Goal: Task Accomplishment & Management: Manage account settings

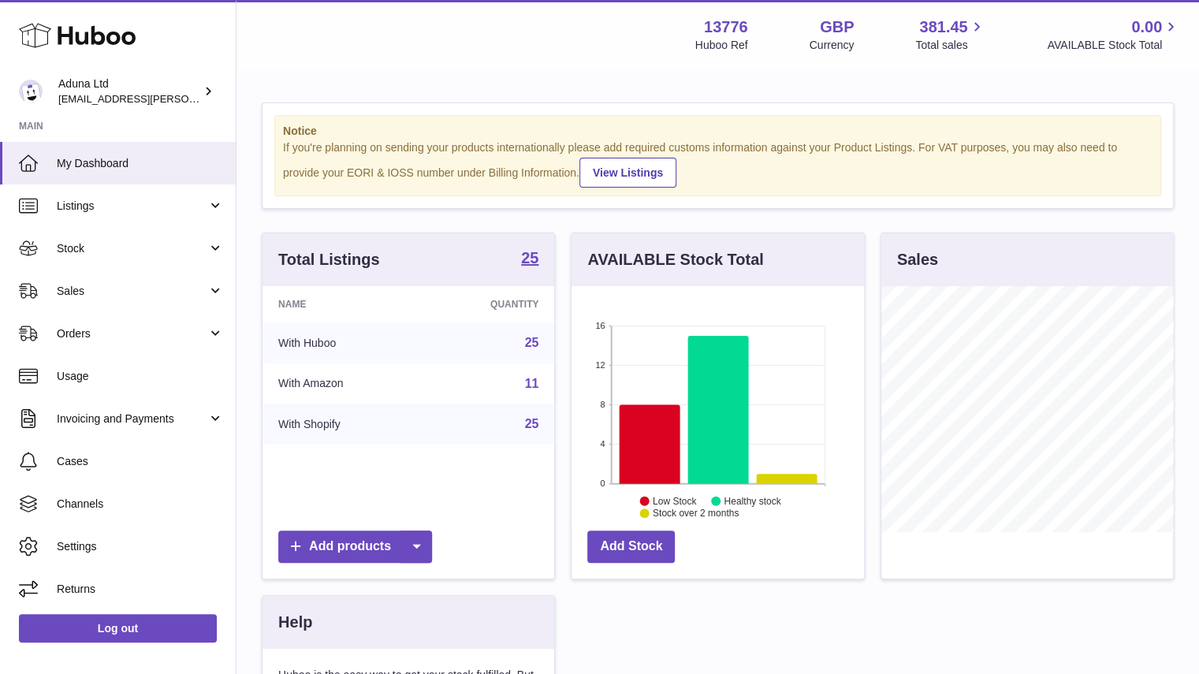
scroll to position [246, 293]
click at [140, 299] on link "Sales" at bounding box center [118, 291] width 236 height 43
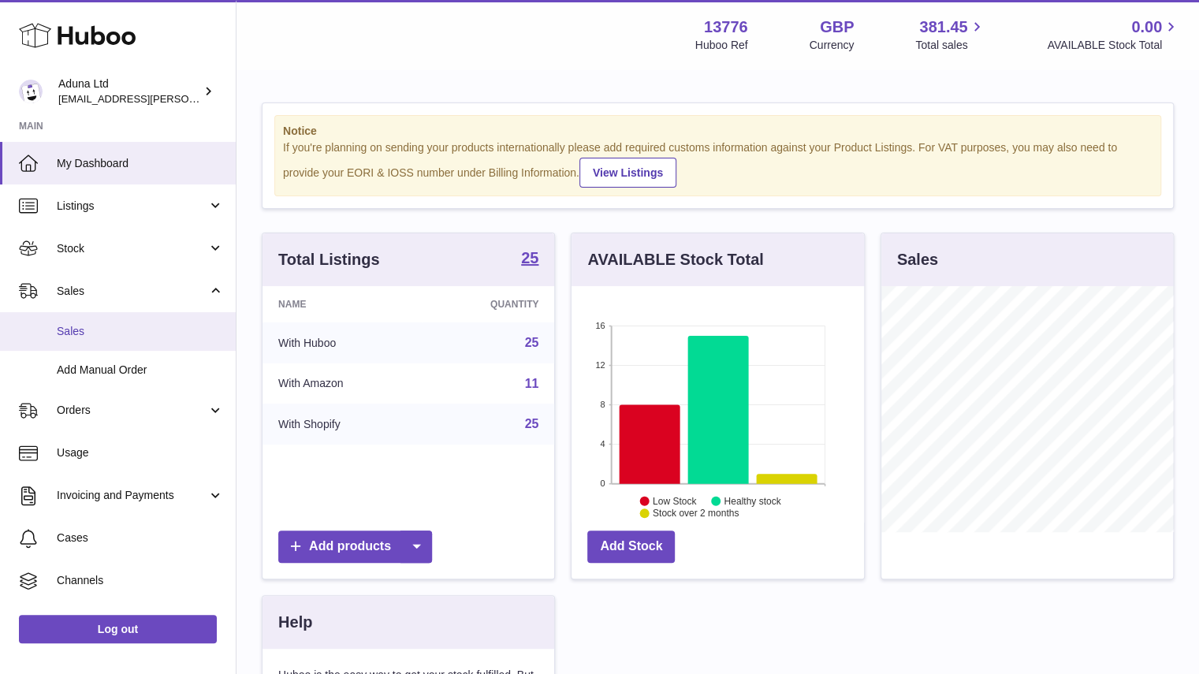
click at [146, 336] on span "Sales" at bounding box center [140, 331] width 167 height 15
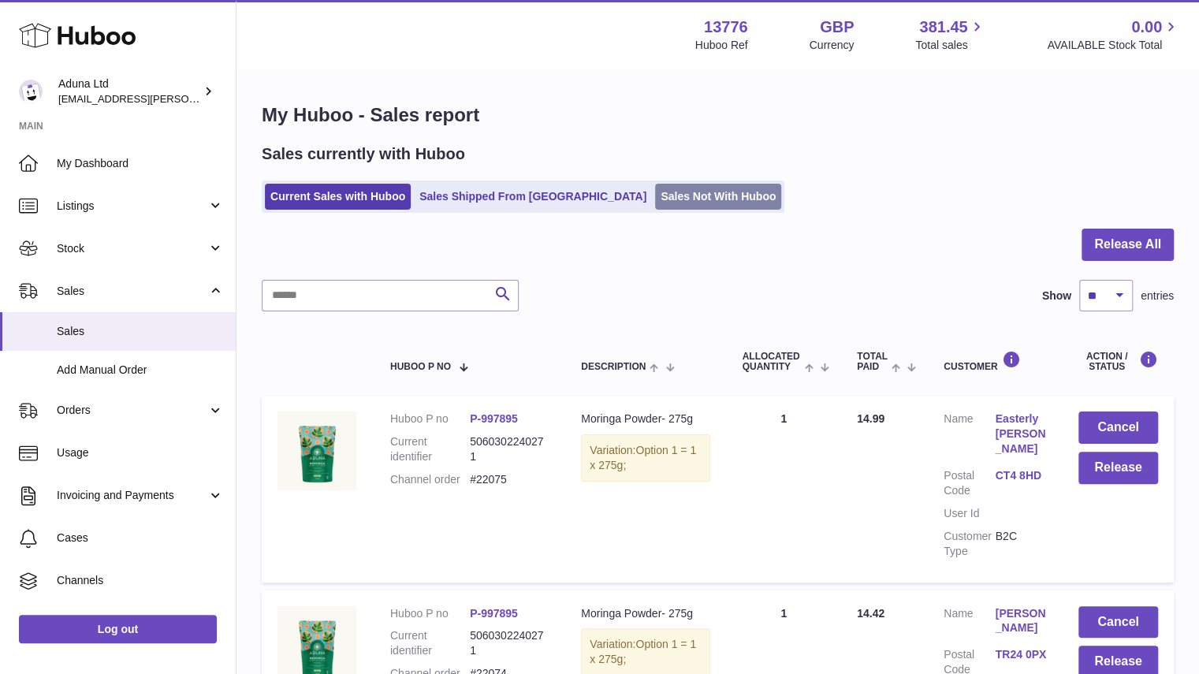
click at [655, 197] on link "Sales Not With Huboo" at bounding box center [718, 197] width 126 height 26
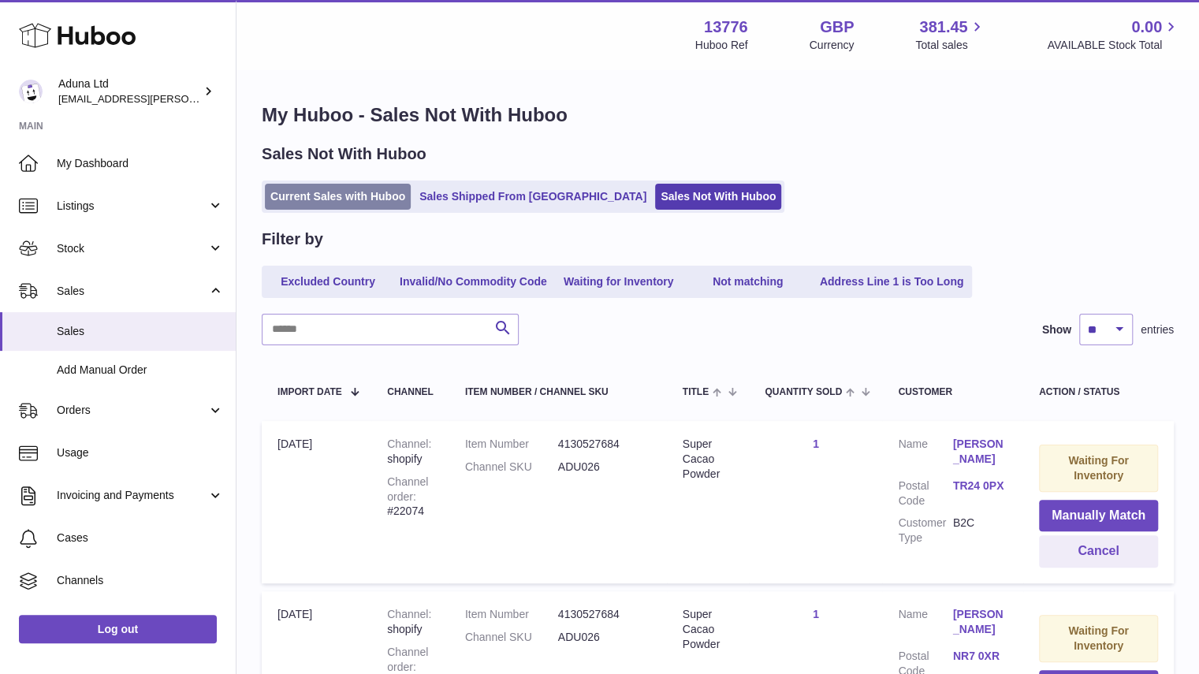
click at [387, 197] on link "Current Sales with Huboo" at bounding box center [338, 197] width 146 height 26
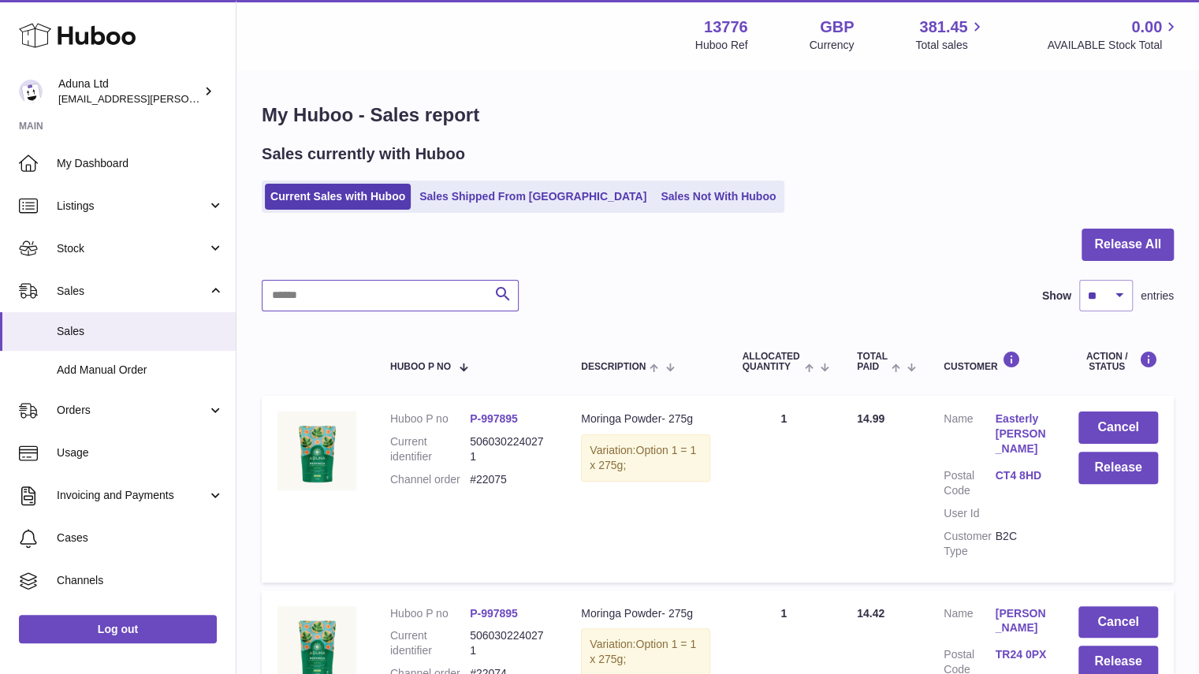
click at [378, 293] on input "text" at bounding box center [390, 296] width 257 height 32
type input "******"
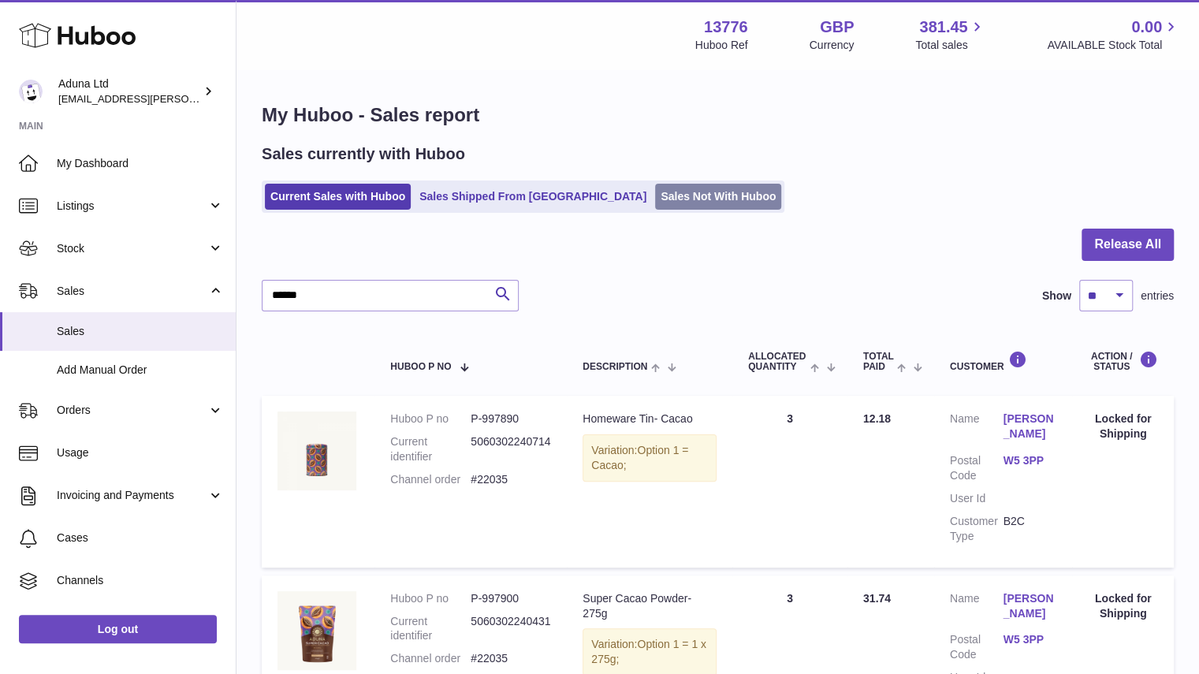
click at [655, 196] on link "Sales Not With Huboo" at bounding box center [718, 197] width 126 height 26
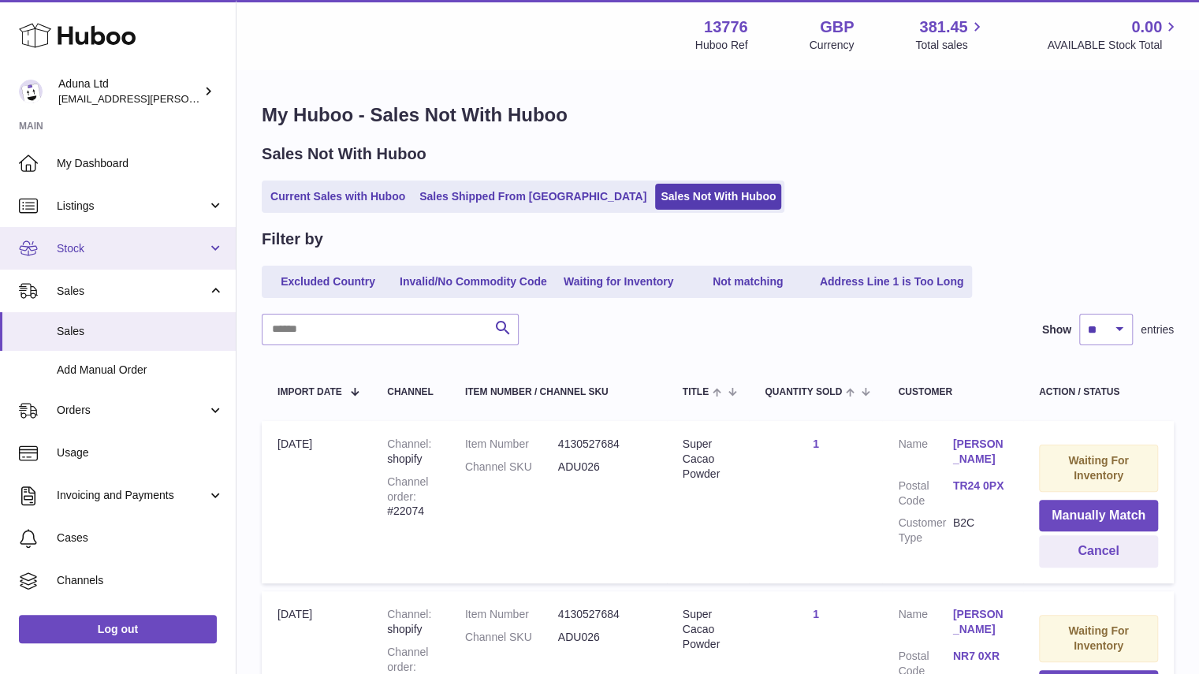
click at [216, 252] on link "Stock" at bounding box center [118, 248] width 236 height 43
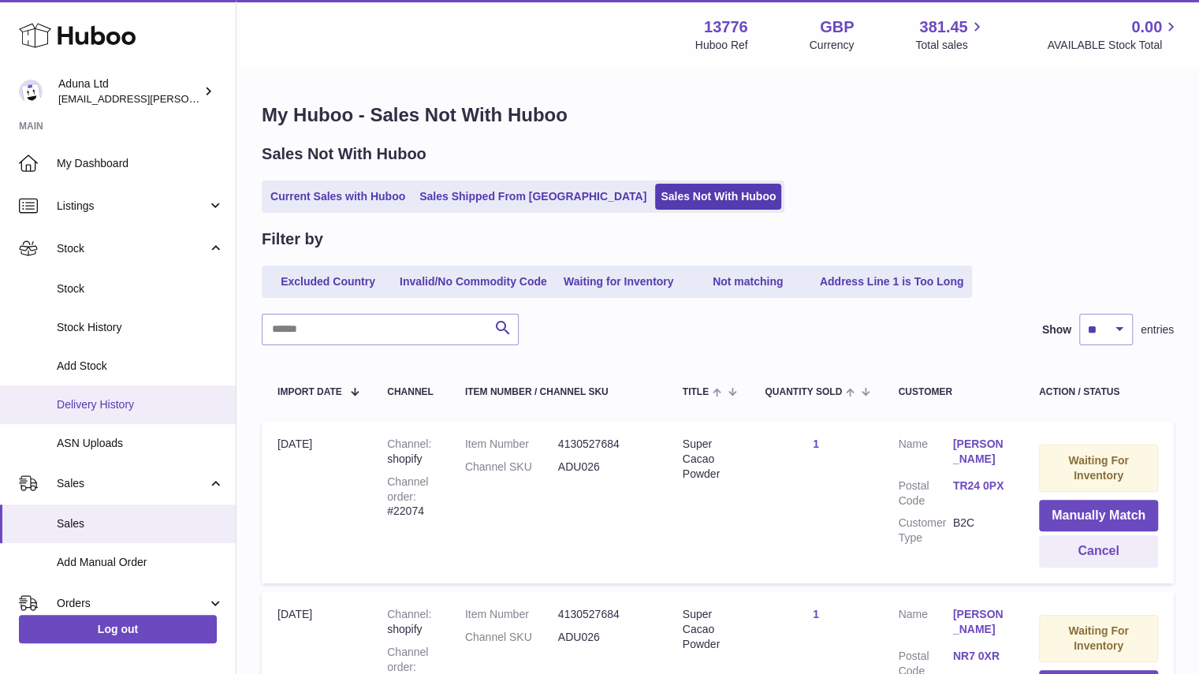
click at [135, 403] on span "Delivery History" at bounding box center [140, 404] width 167 height 15
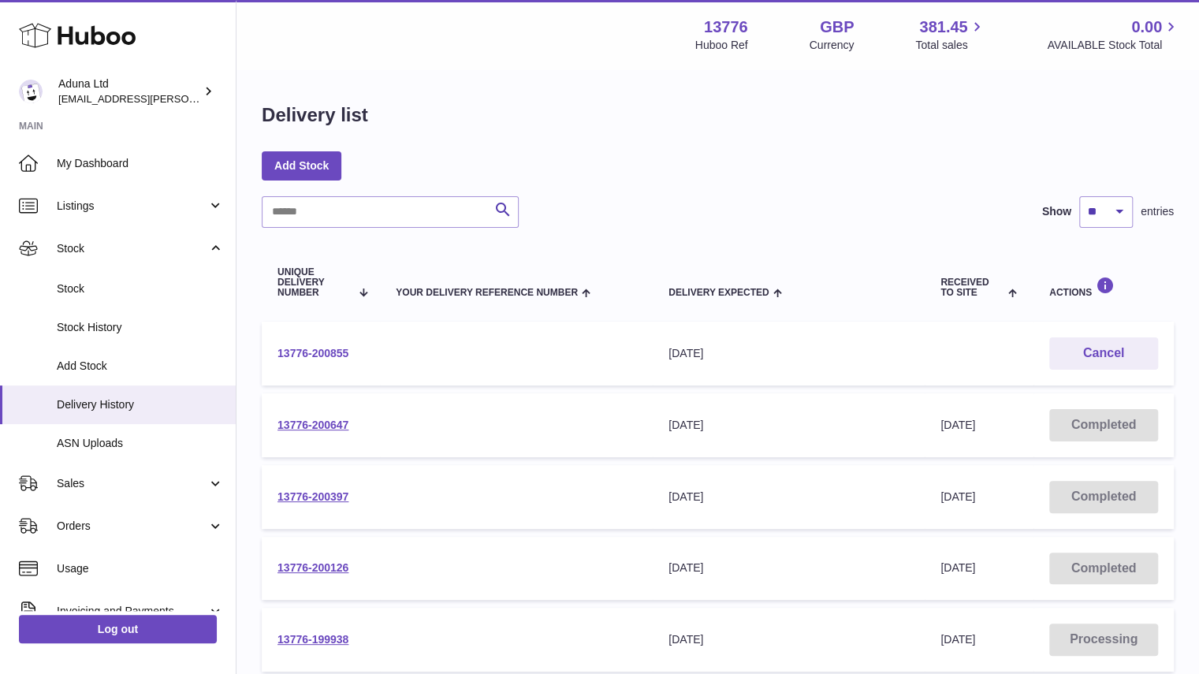
click at [326, 354] on link "13776-200855" at bounding box center [313, 353] width 71 height 13
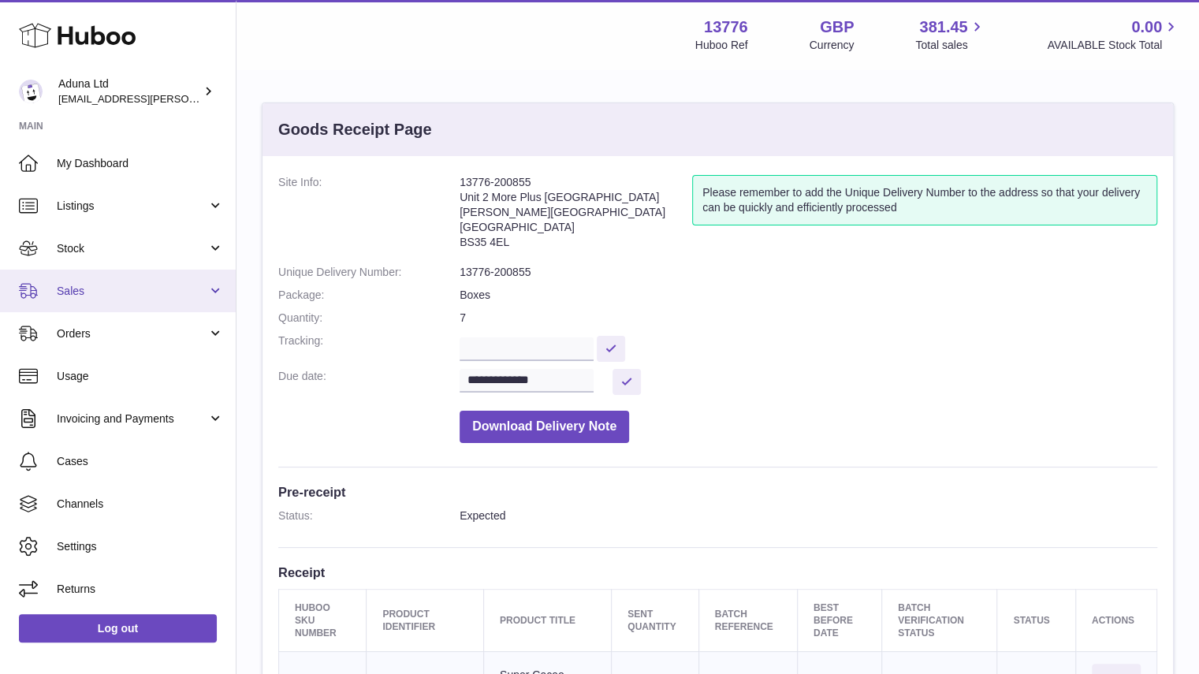
click at [133, 309] on link "Sales" at bounding box center [118, 291] width 236 height 43
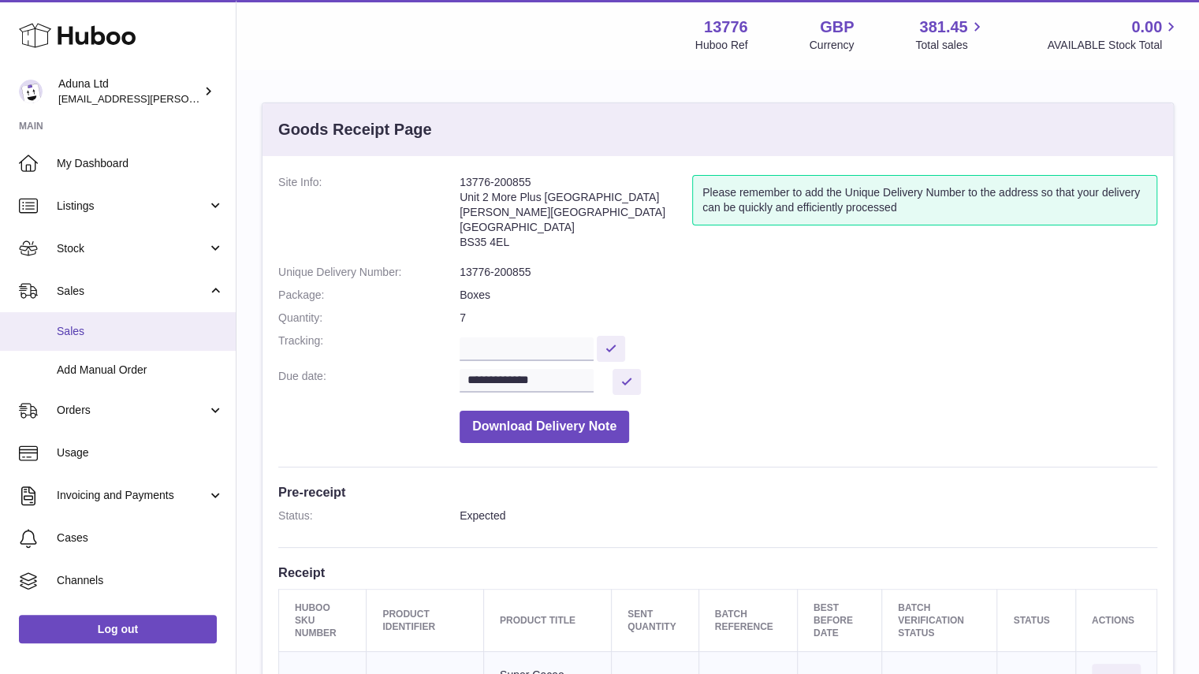
click at [106, 335] on span "Sales" at bounding box center [140, 331] width 167 height 15
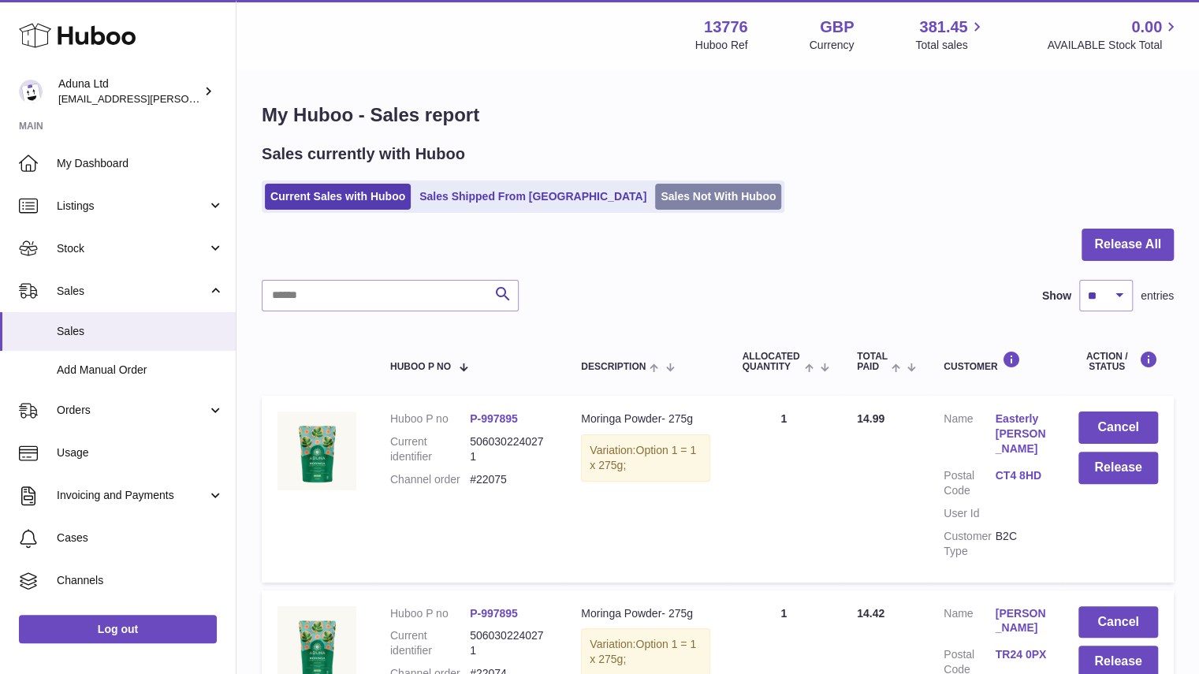
click at [655, 194] on link "Sales Not With Huboo" at bounding box center [718, 197] width 126 height 26
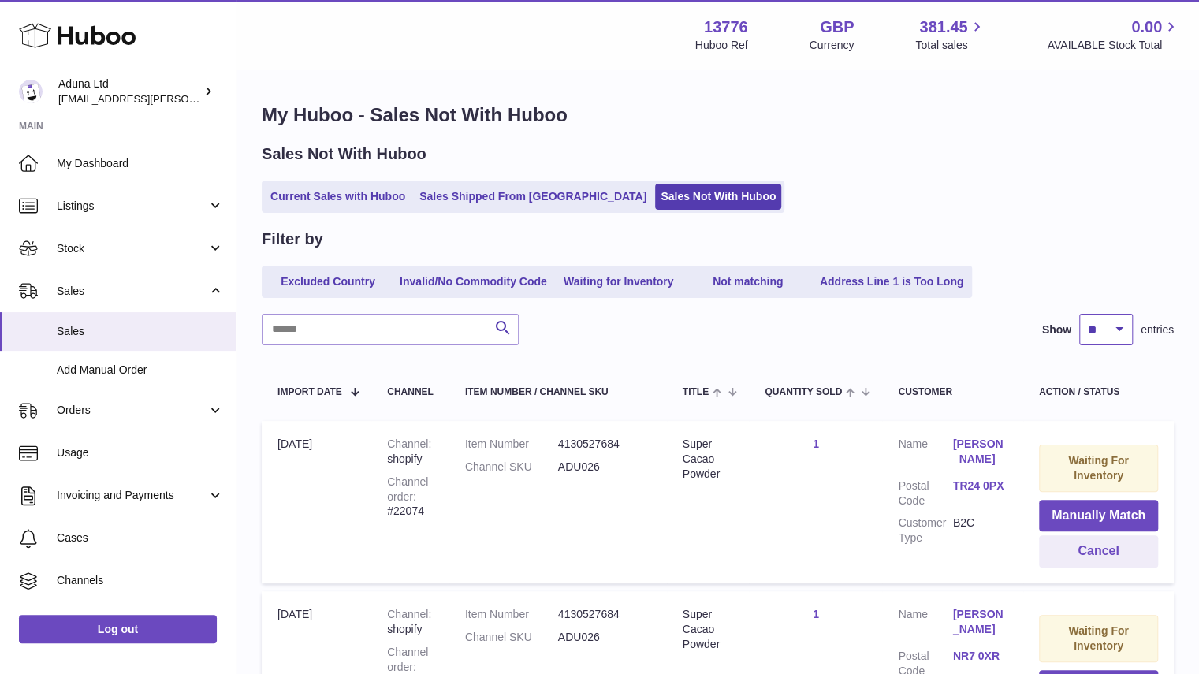
click at [1096, 325] on select "** ** ** ***" at bounding box center [1106, 330] width 54 height 32
select select "**"
click at [1079, 314] on select "** ** ** ***" at bounding box center [1106, 330] width 54 height 32
click at [352, 202] on link "Current Sales with Huboo" at bounding box center [338, 197] width 146 height 26
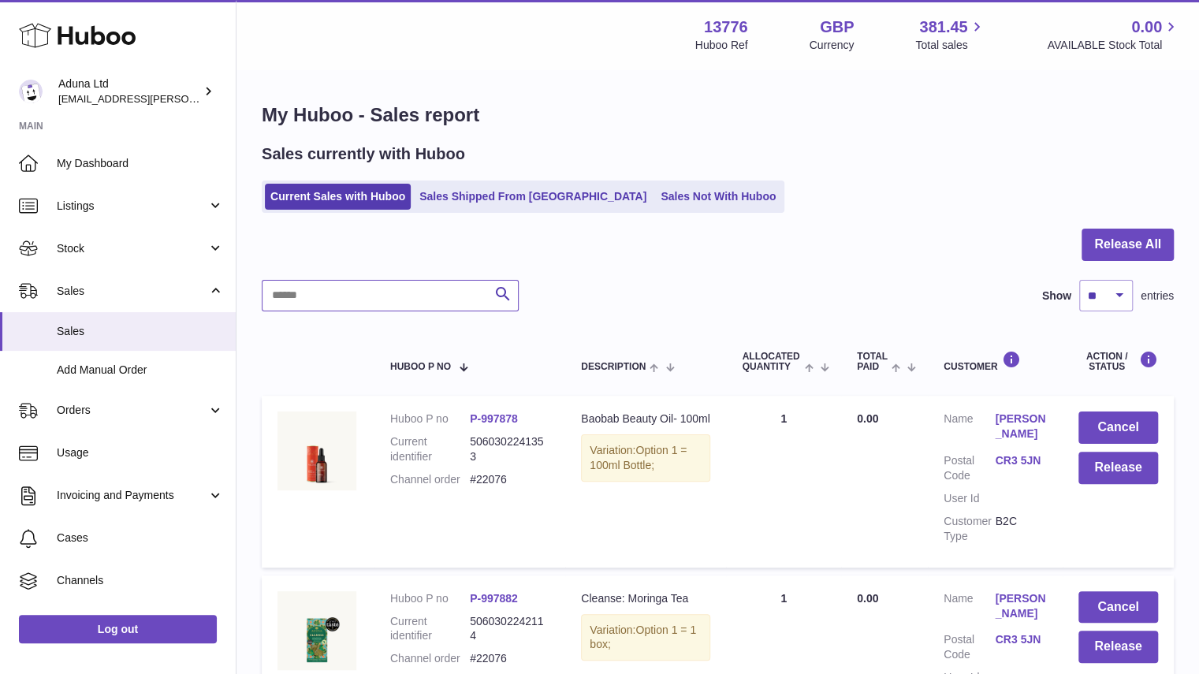
click at [369, 296] on input "text" at bounding box center [390, 296] width 257 height 32
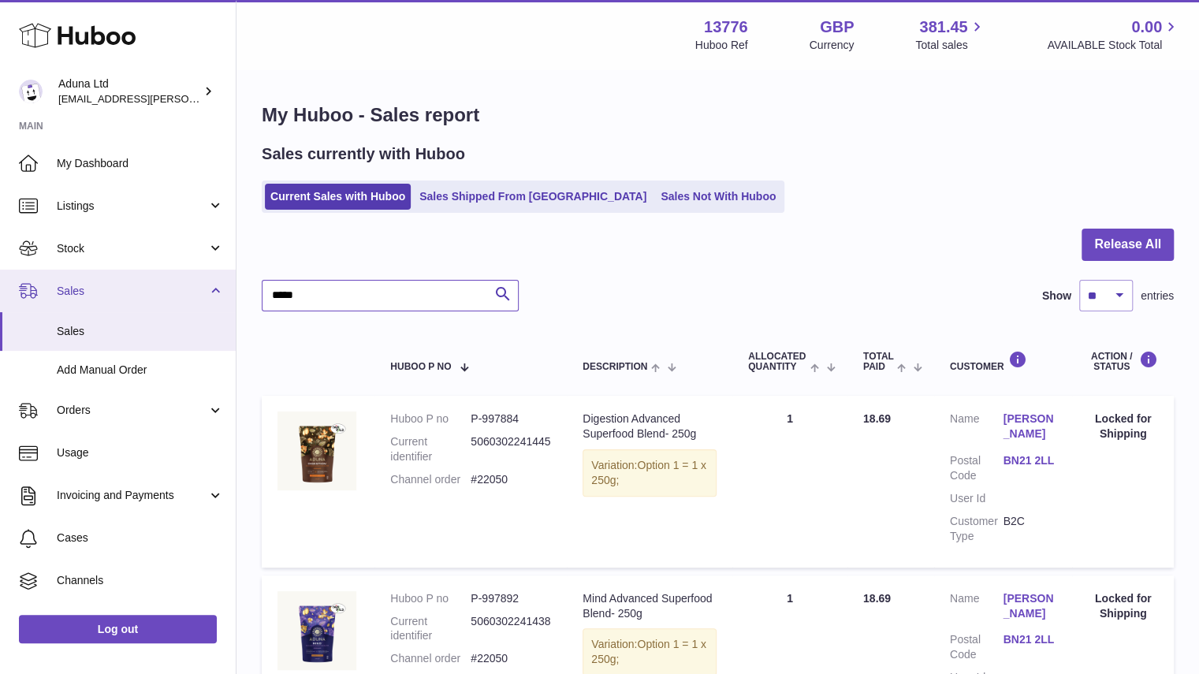
drag, startPoint x: 349, startPoint y: 289, endPoint x: 196, endPoint y: 295, distance: 153.1
click at [196, 295] on div "Huboo Aduna Ltd deborahe.kamara@aduna.com Main My Dashboard Listings Not with H…" at bounding box center [599, 529] width 1199 height 1058
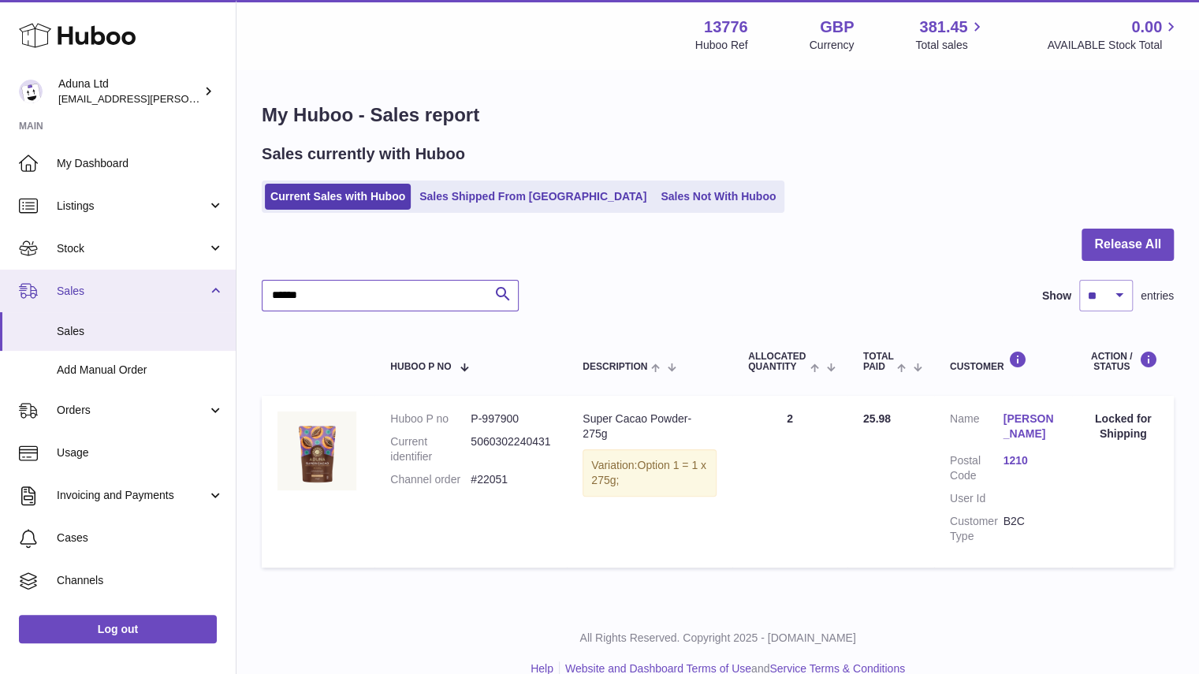
drag, startPoint x: 423, startPoint y: 289, endPoint x: 191, endPoint y: 299, distance: 232.0
click at [191, 299] on div "Huboo Aduna Ltd deborahe.kamara@aduna.com Main My Dashboard Listings Not with H…" at bounding box center [599, 349] width 1199 height 699
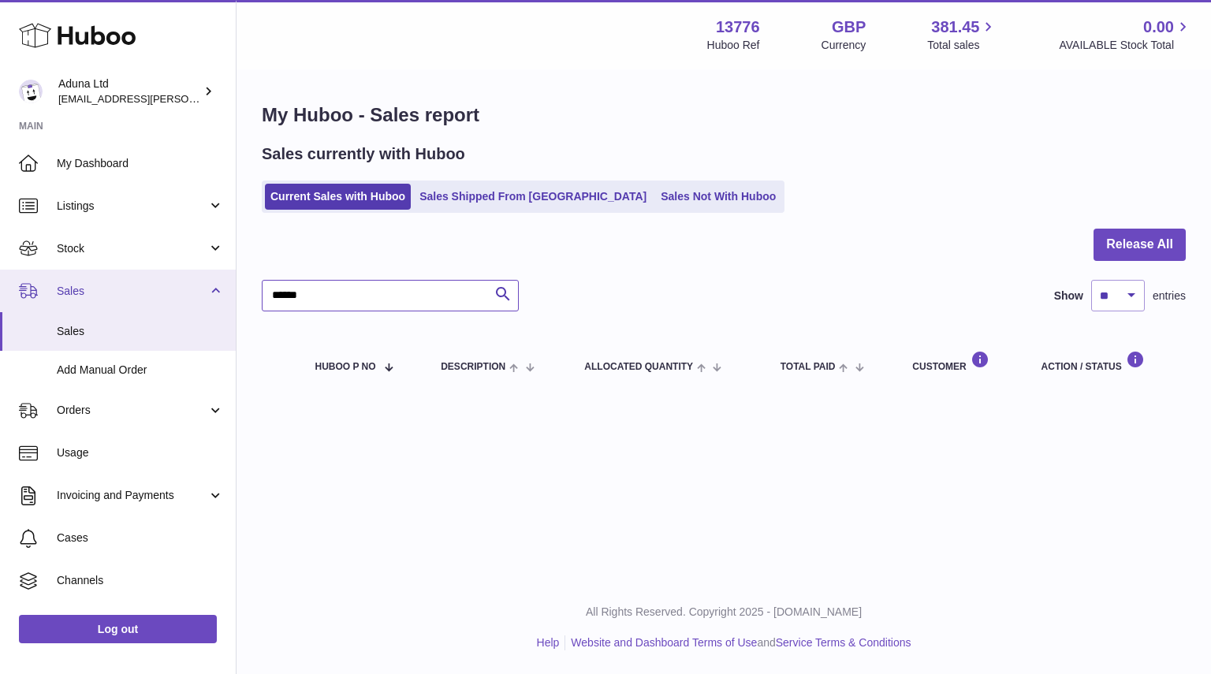
type input "******"
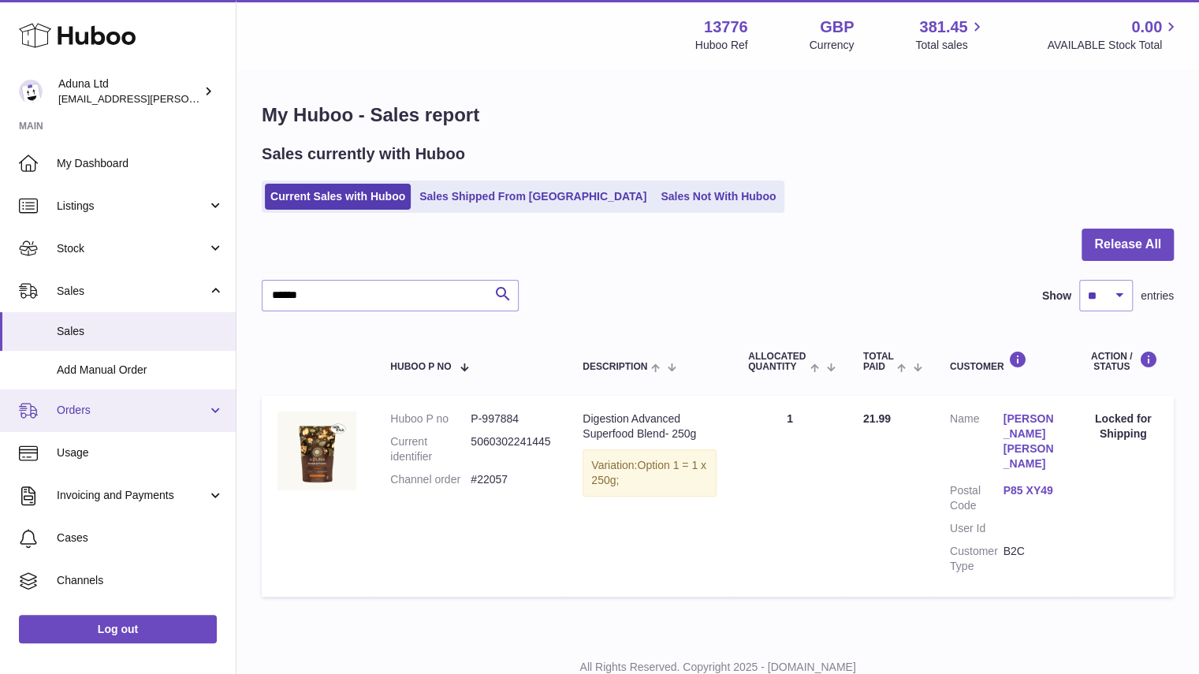
click at [191, 414] on span "Orders" at bounding box center [132, 410] width 151 height 15
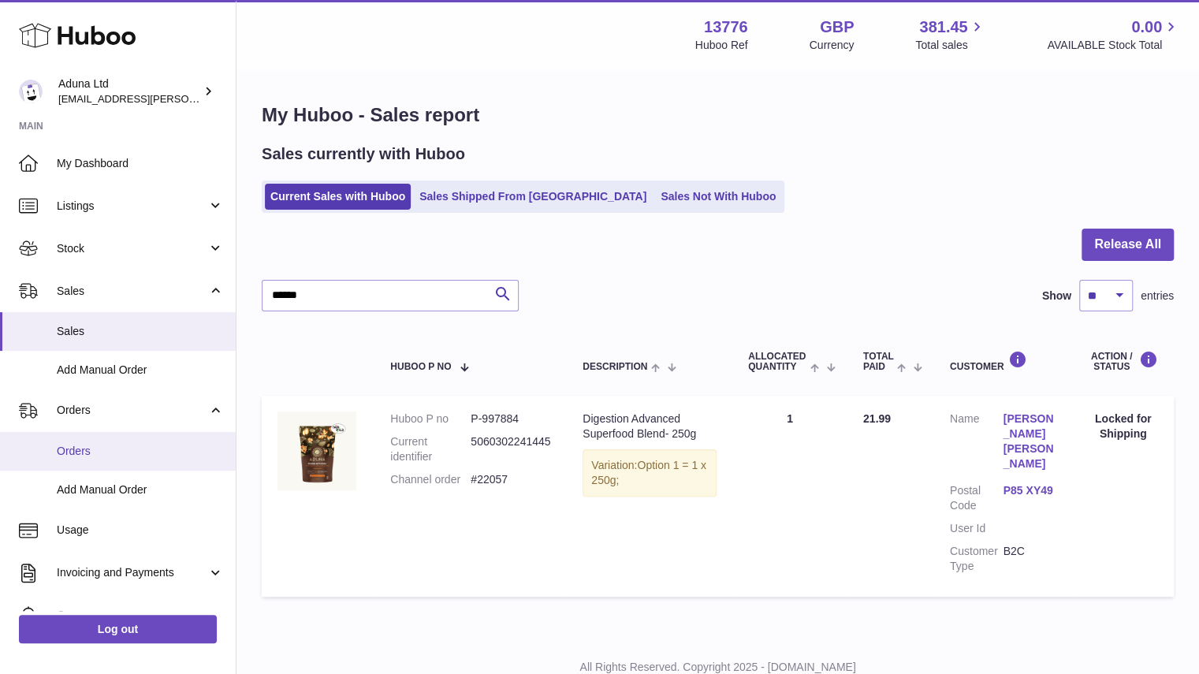
click at [169, 441] on link "Orders" at bounding box center [118, 451] width 236 height 39
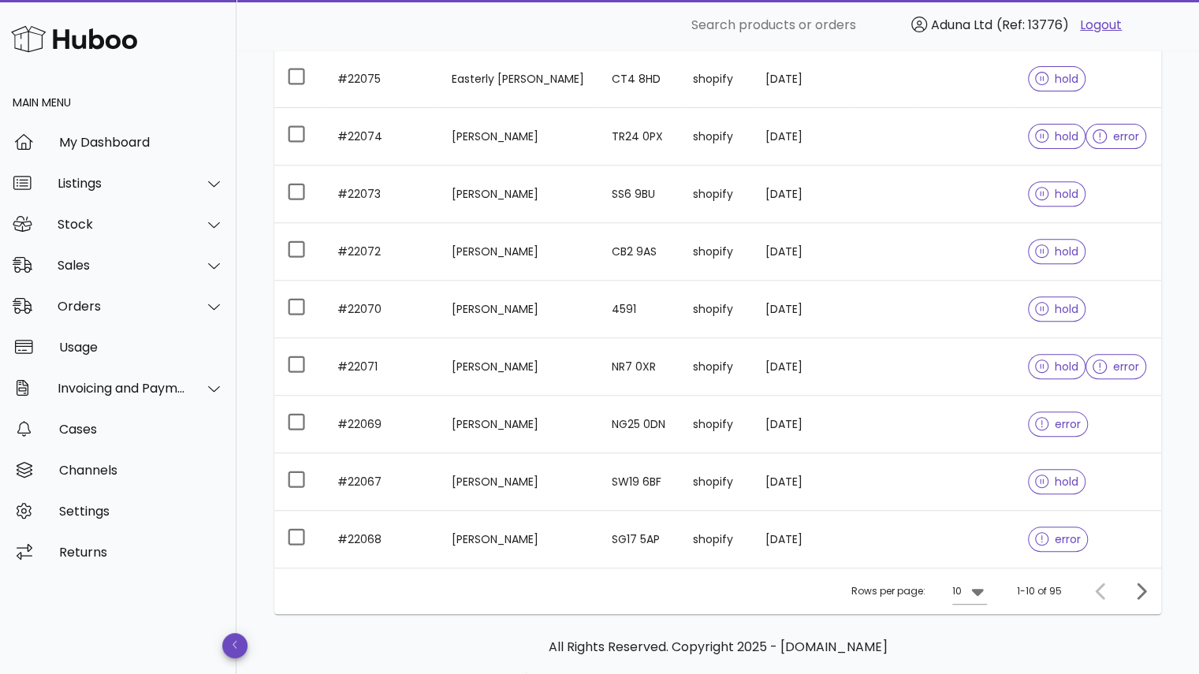
scroll to position [360, 0]
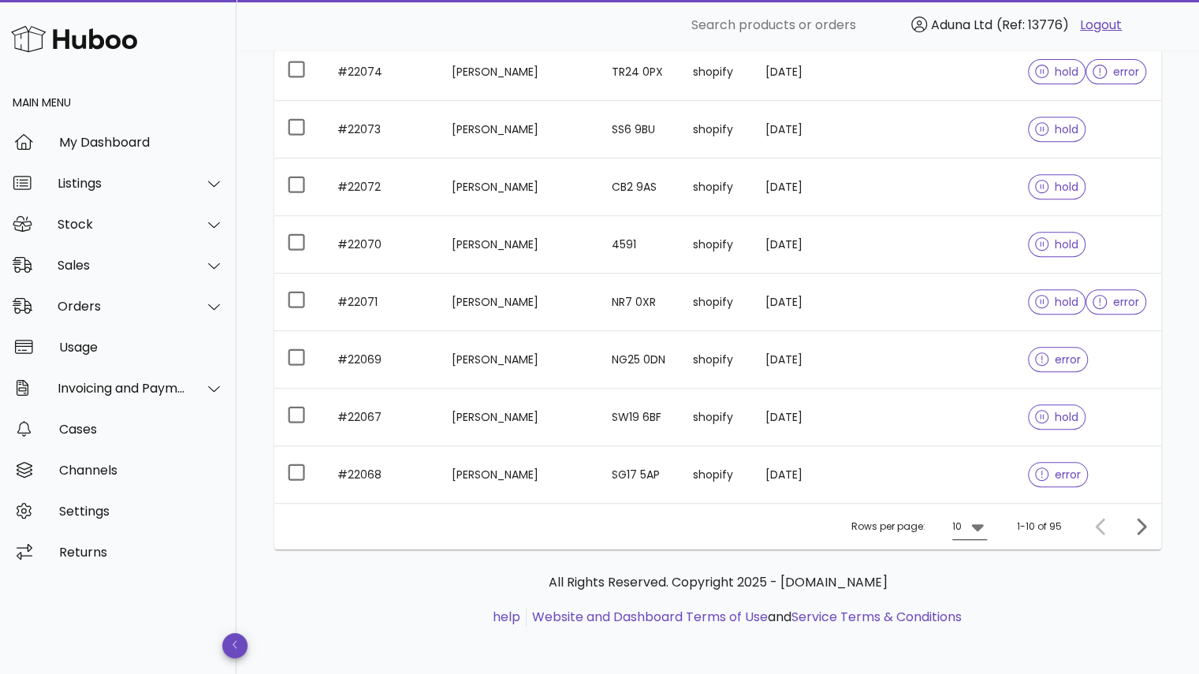
click at [975, 524] on icon at bounding box center [977, 527] width 12 height 7
click at [978, 581] on div "25" at bounding box center [975, 573] width 16 height 15
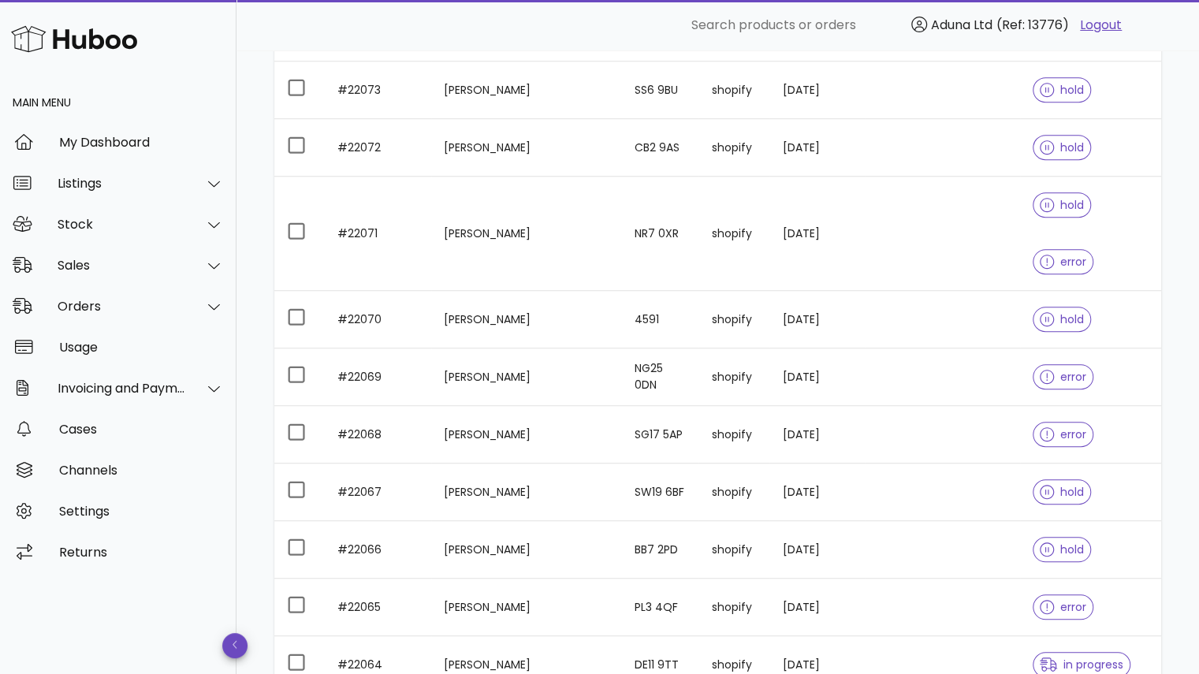
scroll to position [440, 0]
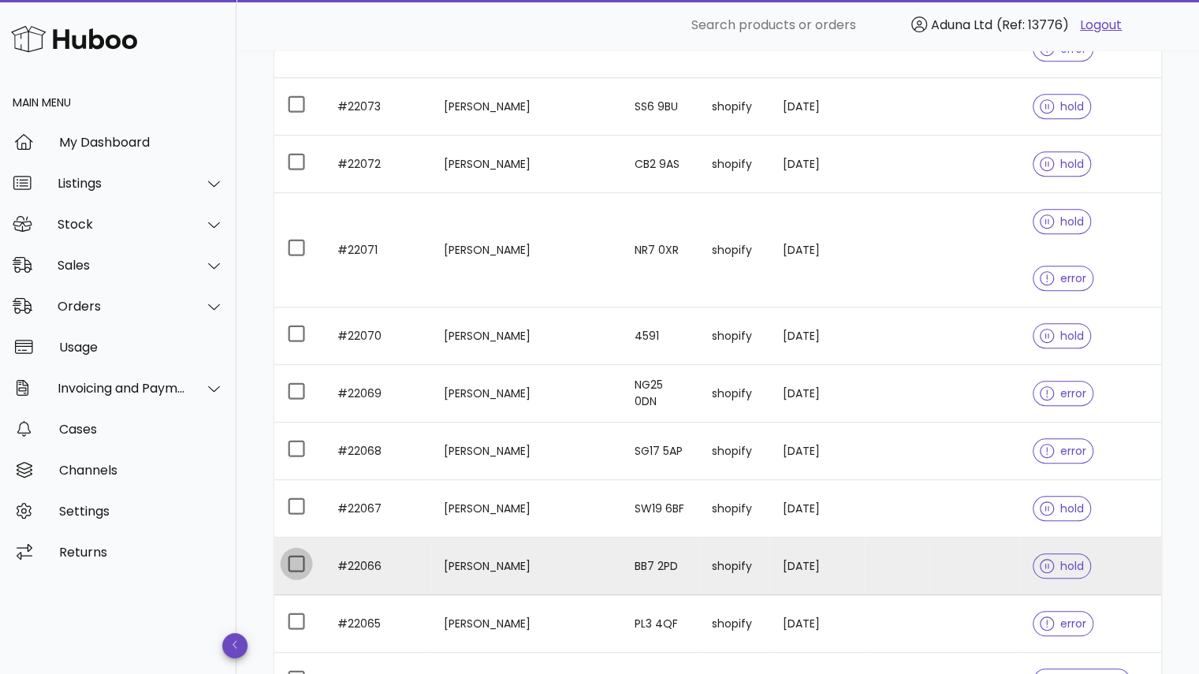
click at [300, 550] on div at bounding box center [296, 563] width 27 height 27
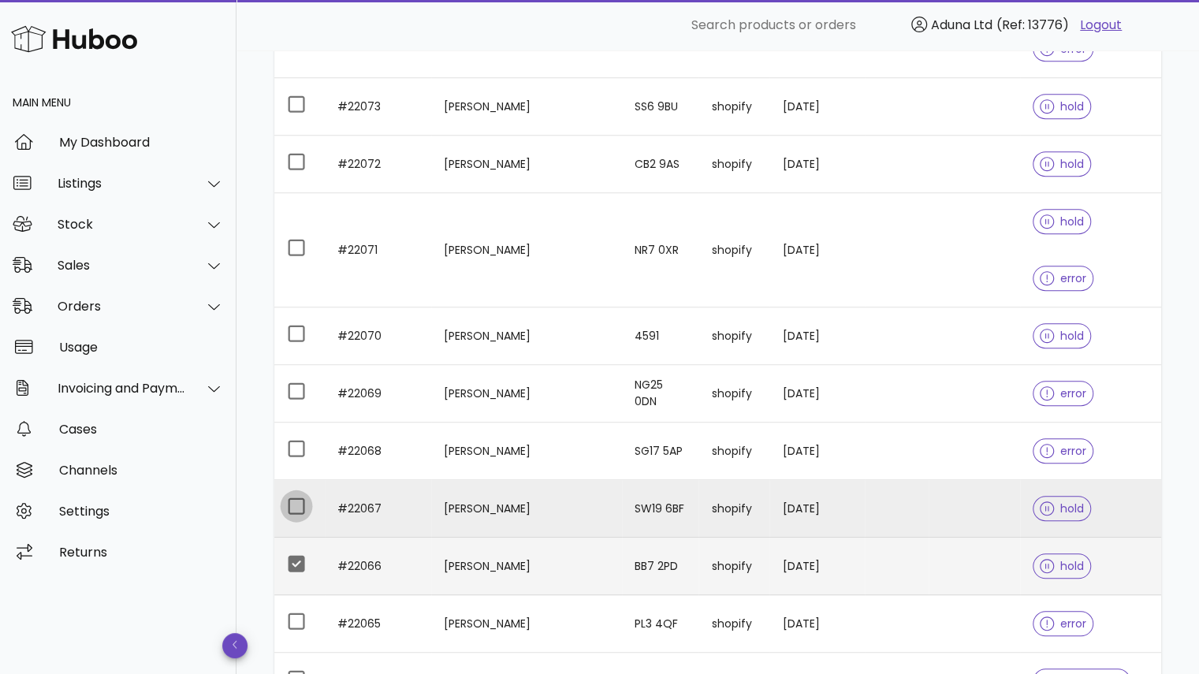
click at [302, 493] on div at bounding box center [296, 506] width 27 height 27
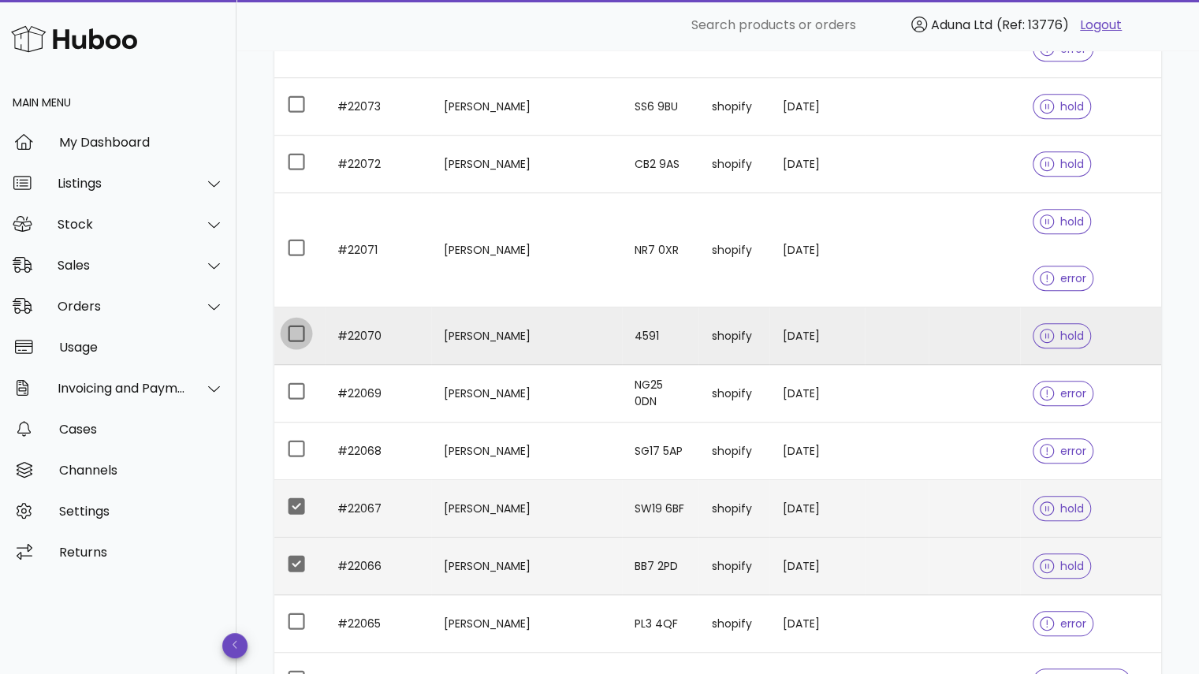
click at [303, 320] on div at bounding box center [296, 333] width 27 height 27
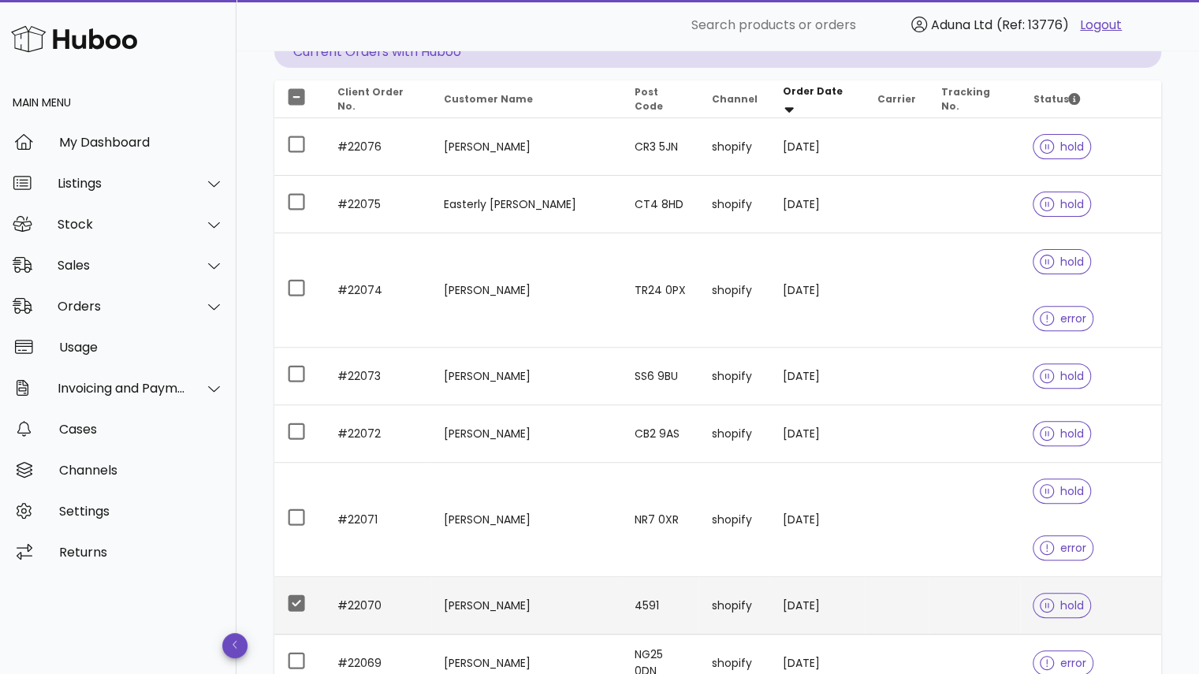
scroll to position [169, 0]
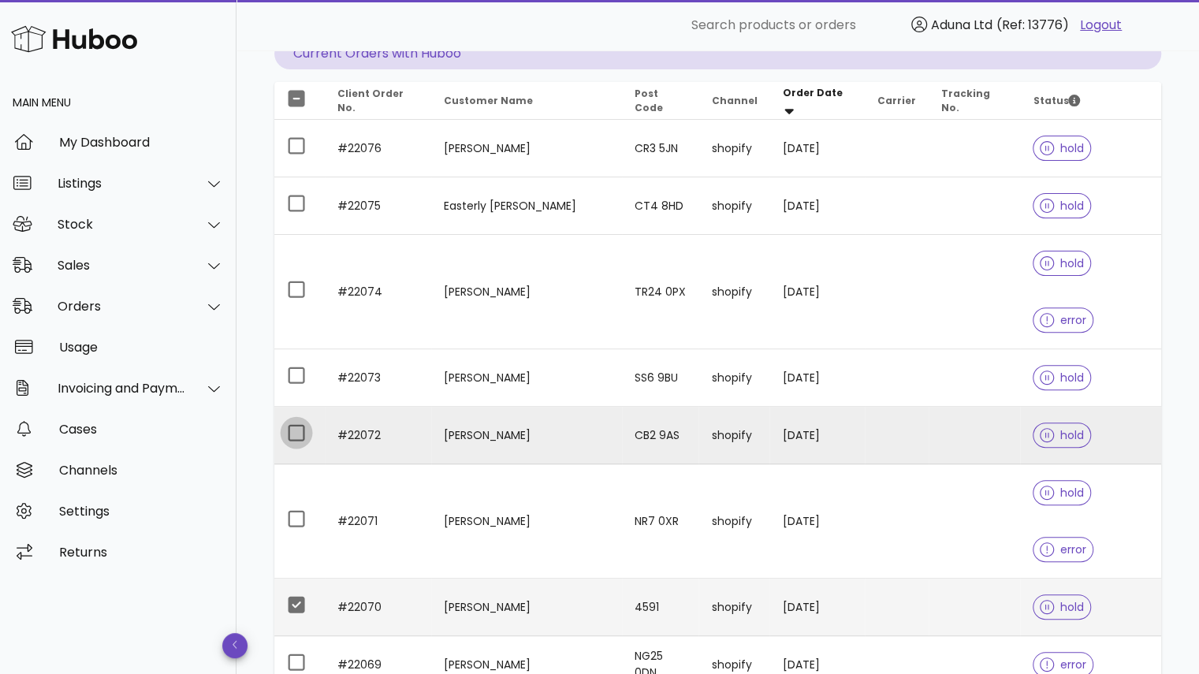
click at [300, 419] on div at bounding box center [296, 432] width 27 height 27
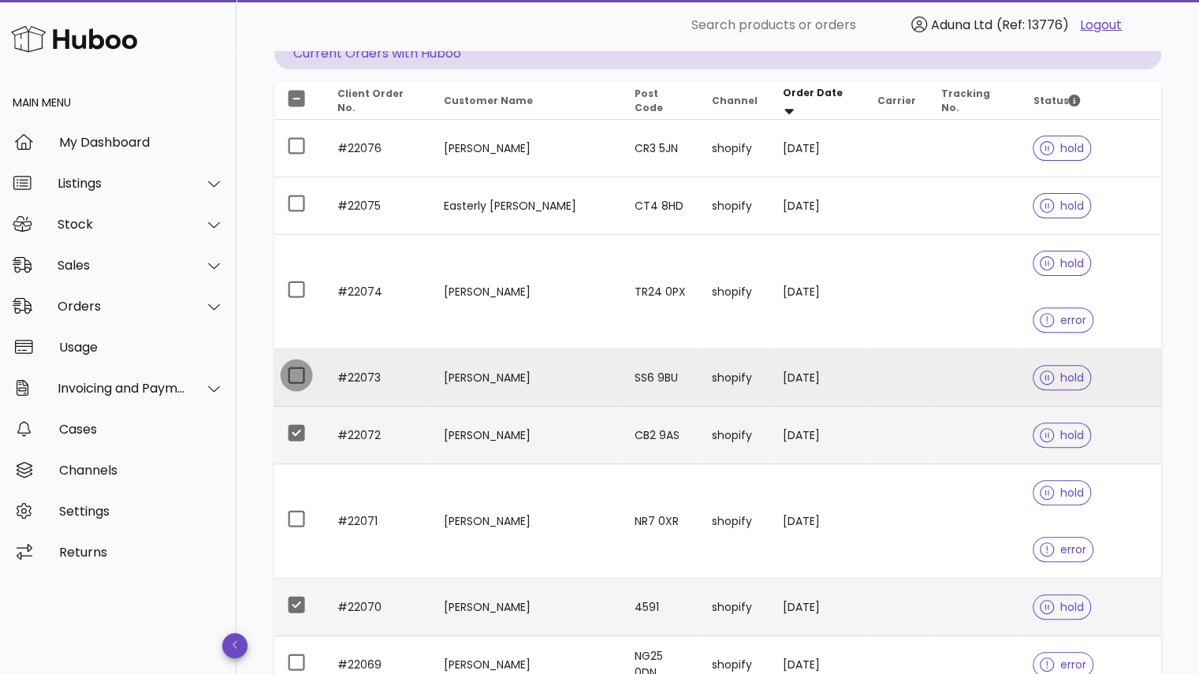
click at [297, 362] on div at bounding box center [296, 375] width 27 height 27
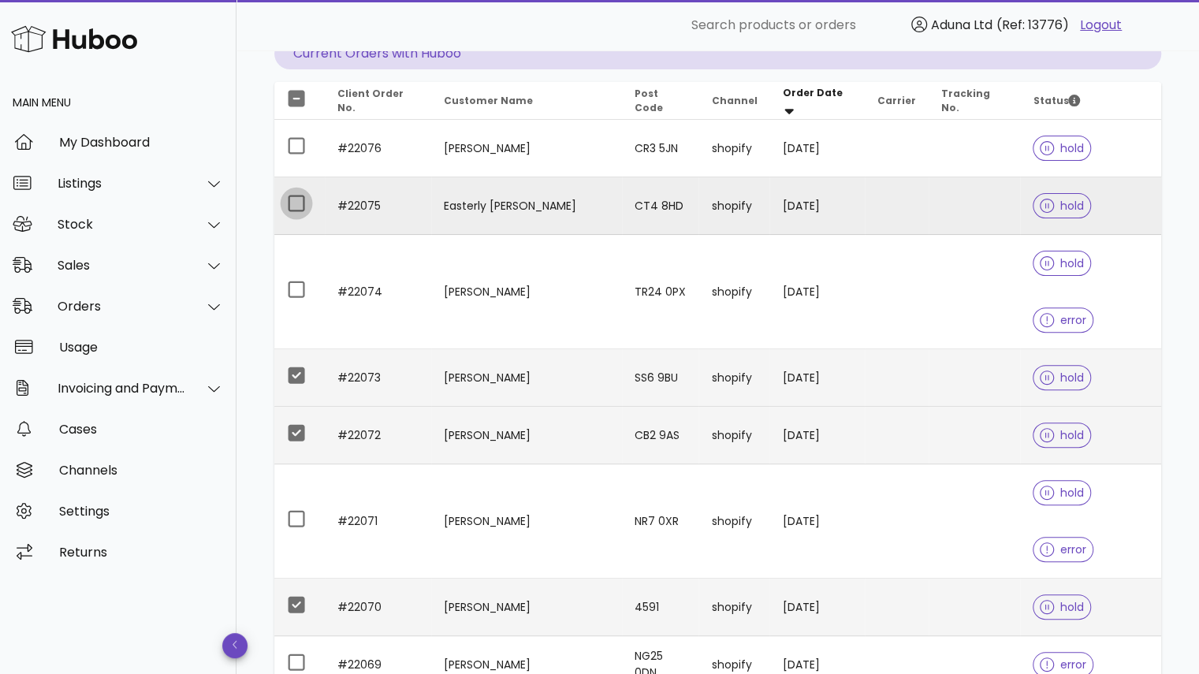
click at [292, 198] on div at bounding box center [296, 203] width 27 height 27
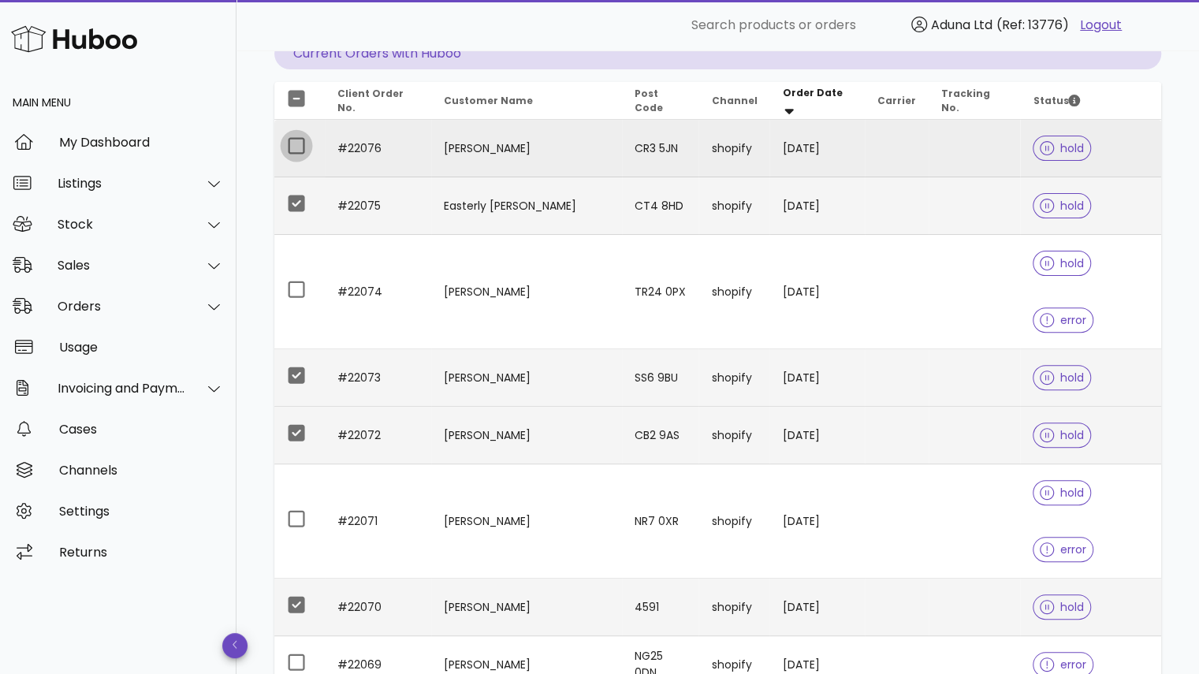
click at [292, 148] on div at bounding box center [296, 145] width 27 height 27
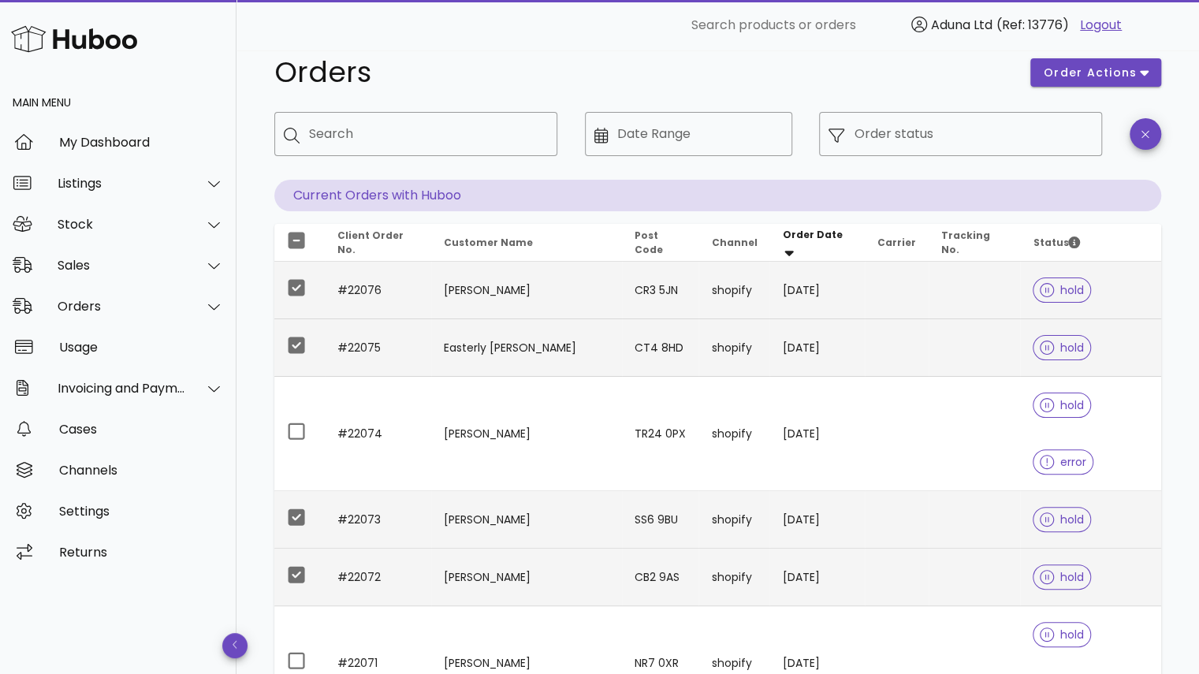
scroll to position [25, 0]
click at [1102, 80] on span "order actions" at bounding box center [1090, 74] width 95 height 17
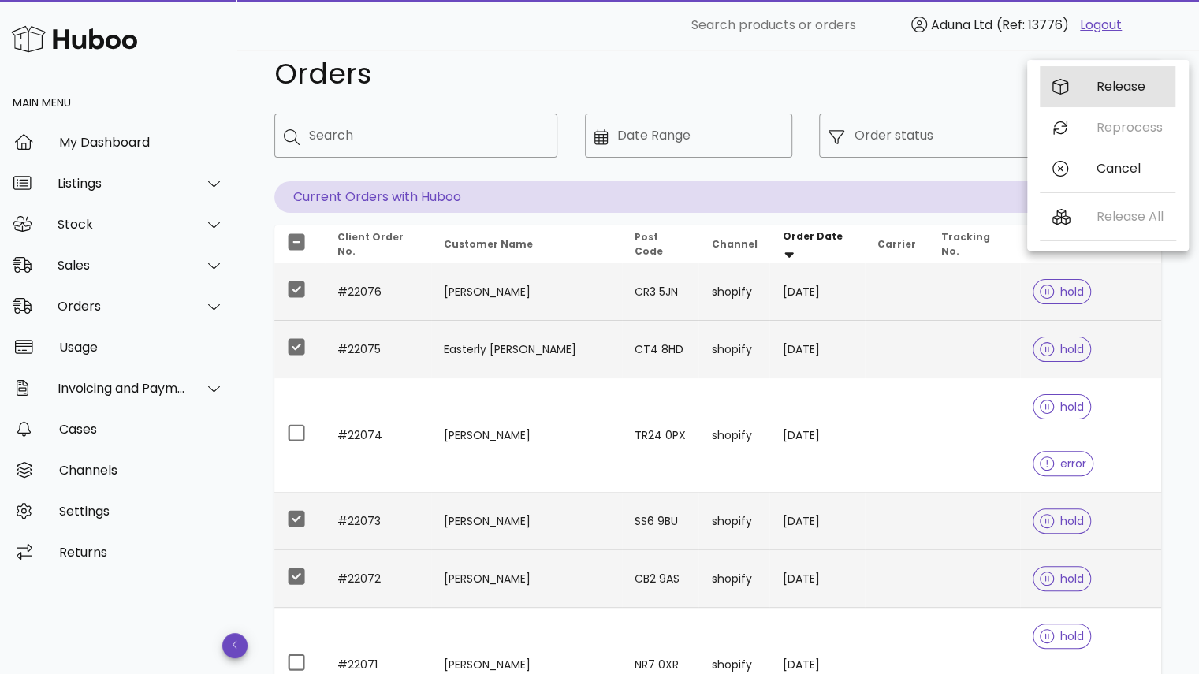
click at [1107, 89] on div "Release" at bounding box center [1130, 86] width 66 height 15
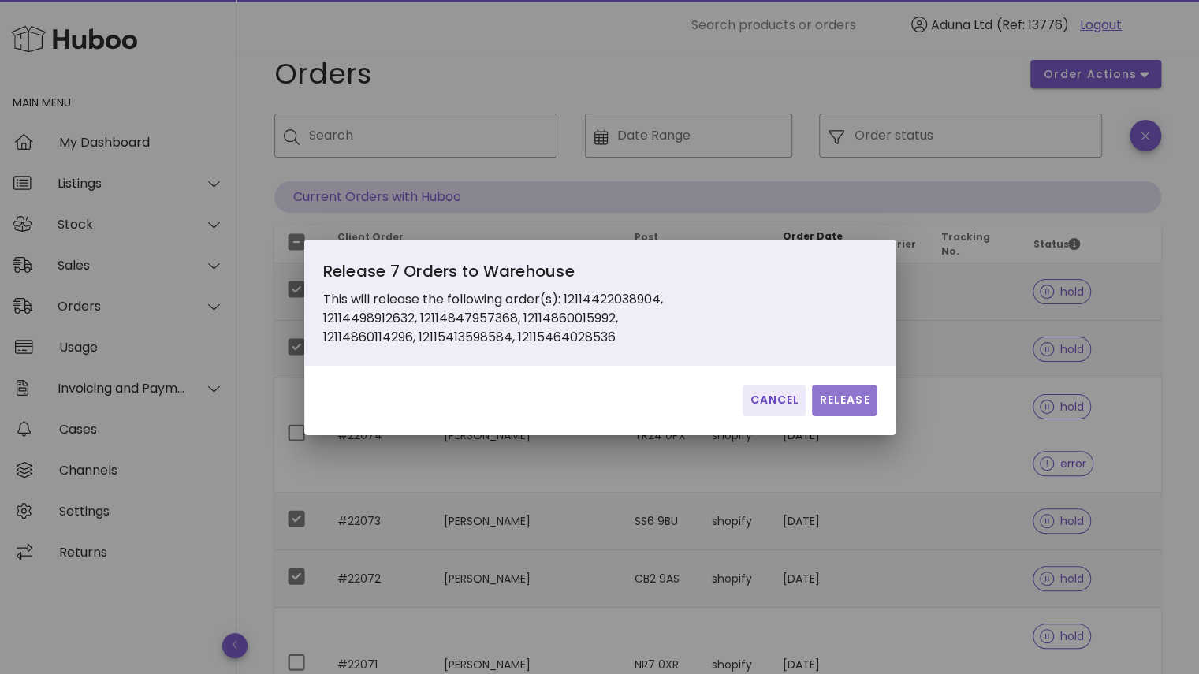
click at [862, 403] on span "Release" at bounding box center [843, 400] width 51 height 17
